Goal: Task Accomplishment & Management: Use online tool/utility

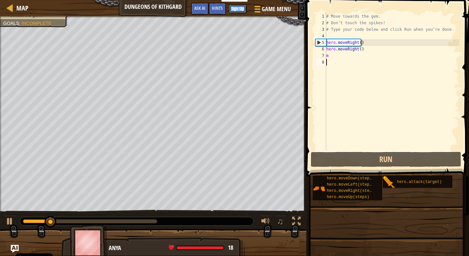
click at [234, 8] on button "Sign Up" at bounding box center [237, 9] width 17 height 8
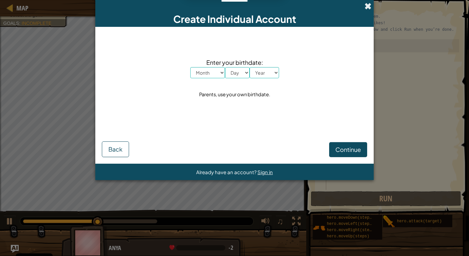
click at [370, 6] on span at bounding box center [367, 6] width 7 height 7
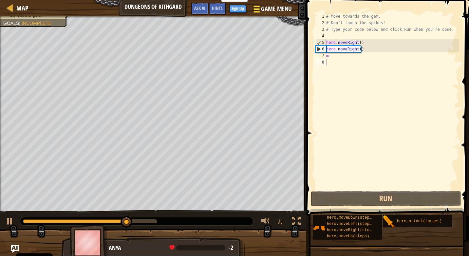
click at [276, 5] on span "Game Menu" at bounding box center [276, 9] width 30 height 9
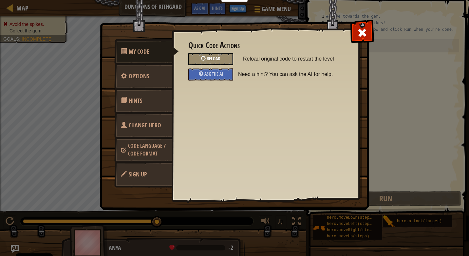
click at [221, 58] on div "Reload" at bounding box center [210, 59] width 45 height 12
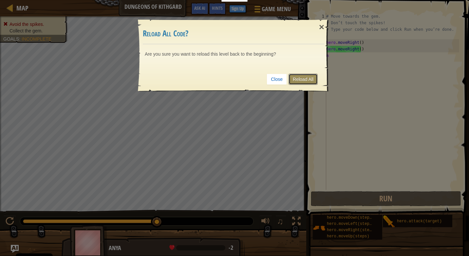
click at [311, 80] on link "Reload All" at bounding box center [302, 79] width 29 height 11
